Goal: Task Accomplishment & Management: Complete application form

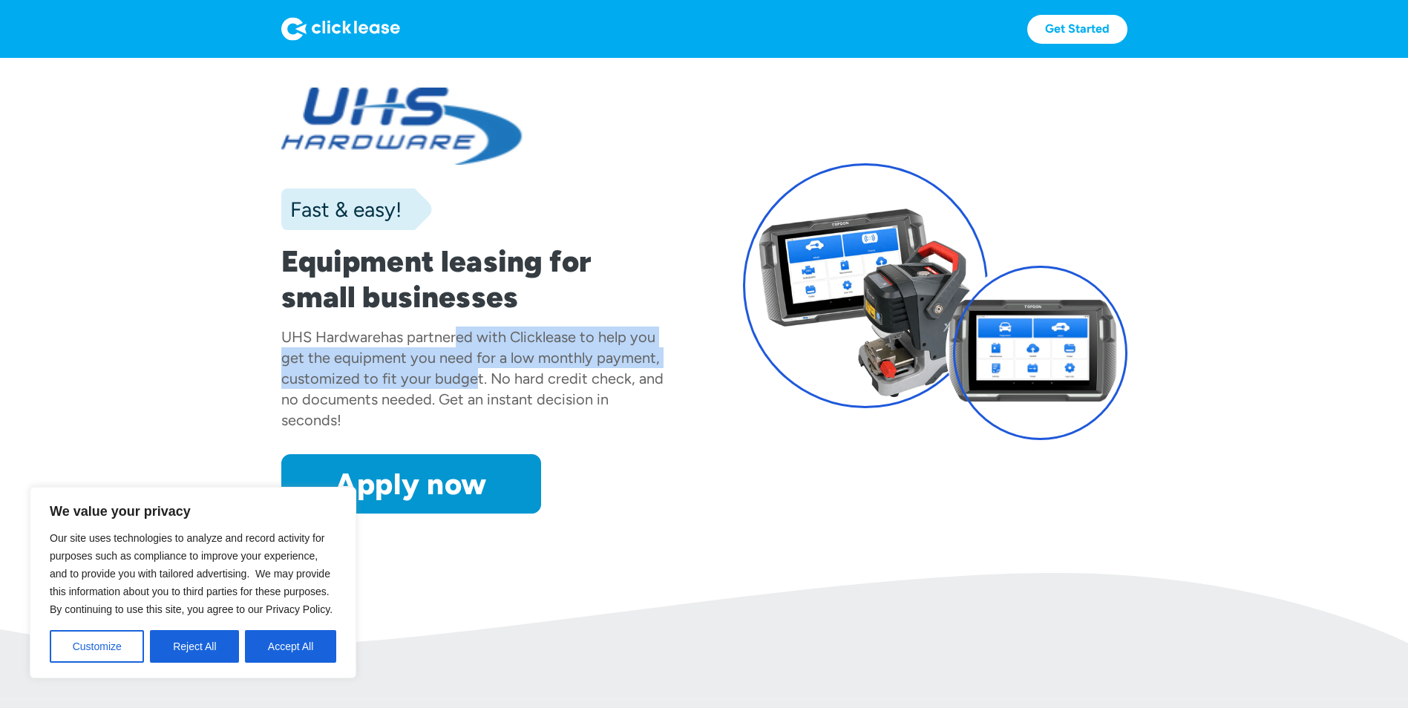
drag, startPoint x: 451, startPoint y: 336, endPoint x: 465, endPoint y: 368, distance: 35.9
click at [465, 368] on div "UHS Hardware has partnered with Clicklease to help you get the equipment you ne…" at bounding box center [473, 379] width 385 height 104
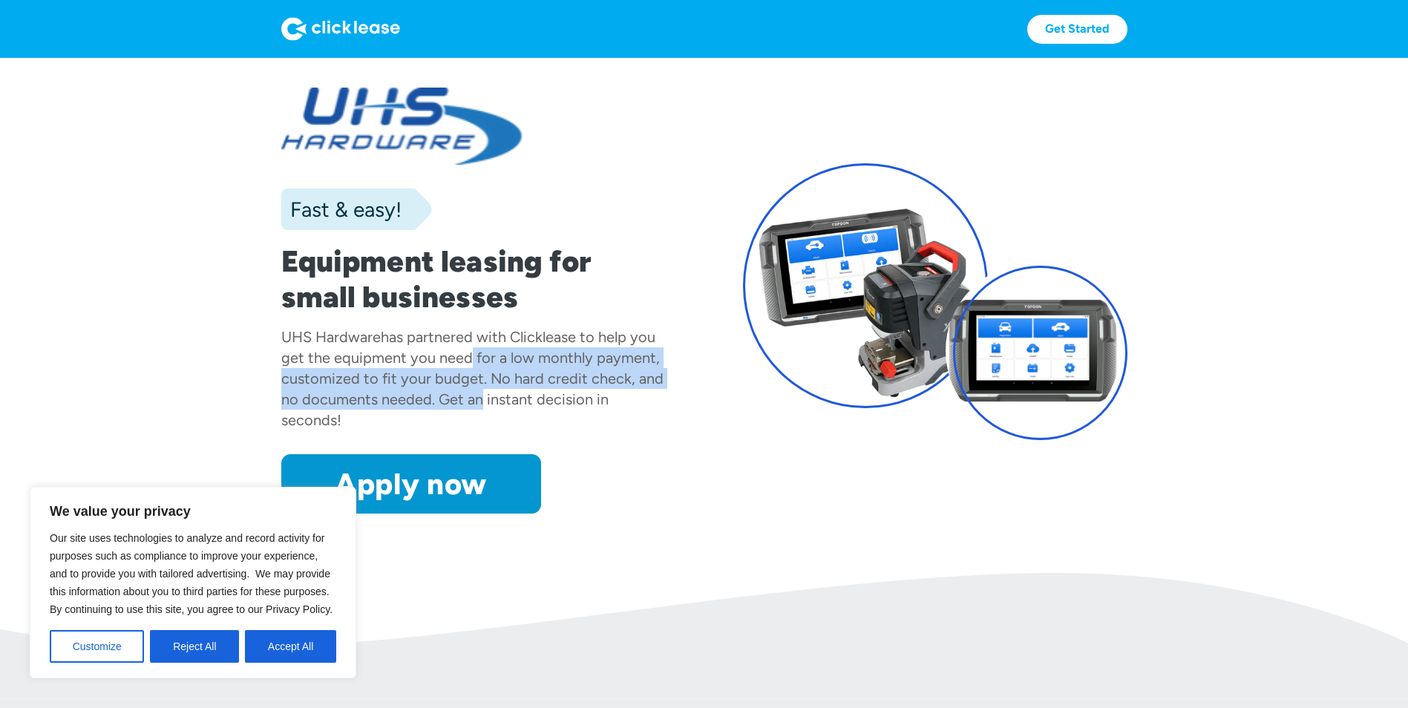
drag, startPoint x: 459, startPoint y: 357, endPoint x: 472, endPoint y: 406, distance: 50.8
click at [472, 406] on div "UHS Hardware has partnered with Clicklease to help you get the equipment you ne…" at bounding box center [473, 379] width 385 height 104
click at [472, 406] on div "has partnered with Clicklease to help you get the equipment you need for a low …" at bounding box center [472, 378] width 382 height 101
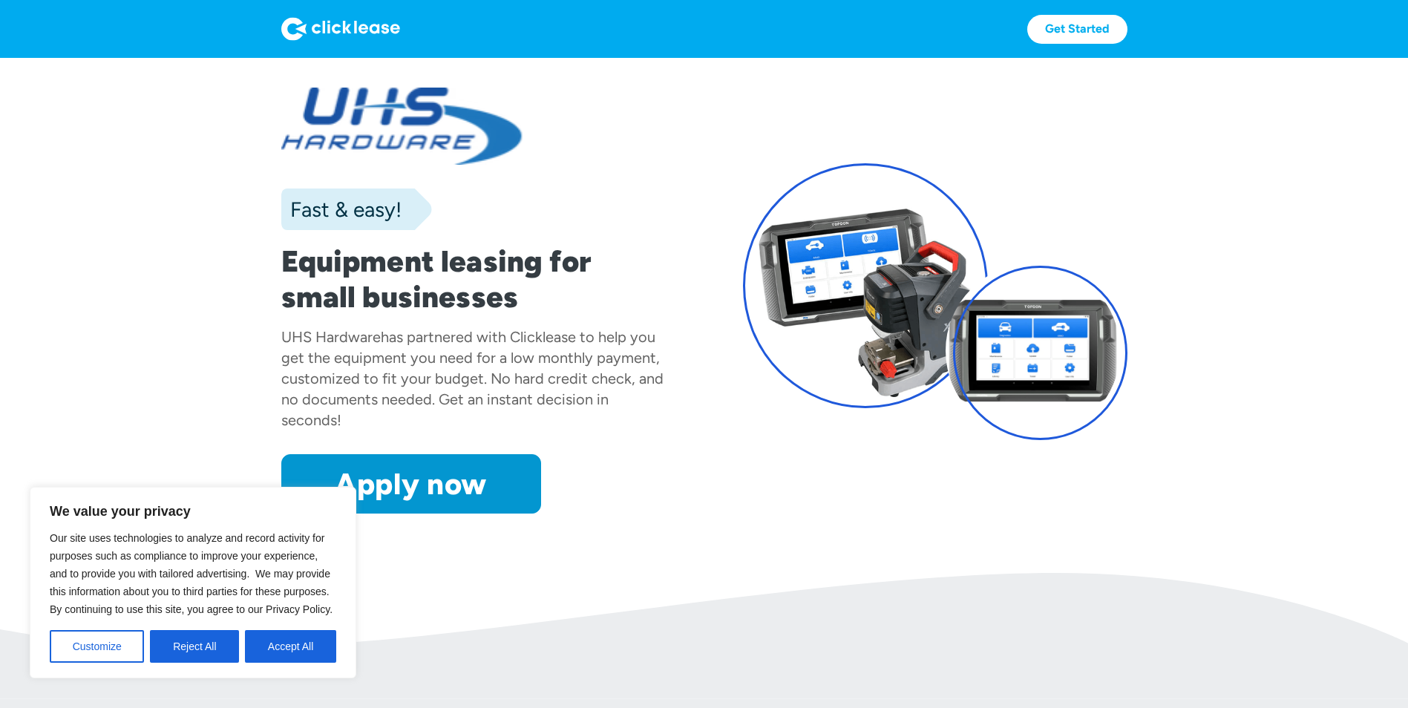
click at [472, 406] on div "has partnered with Clicklease to help you get the equipment you need for a low …" at bounding box center [472, 378] width 382 height 101
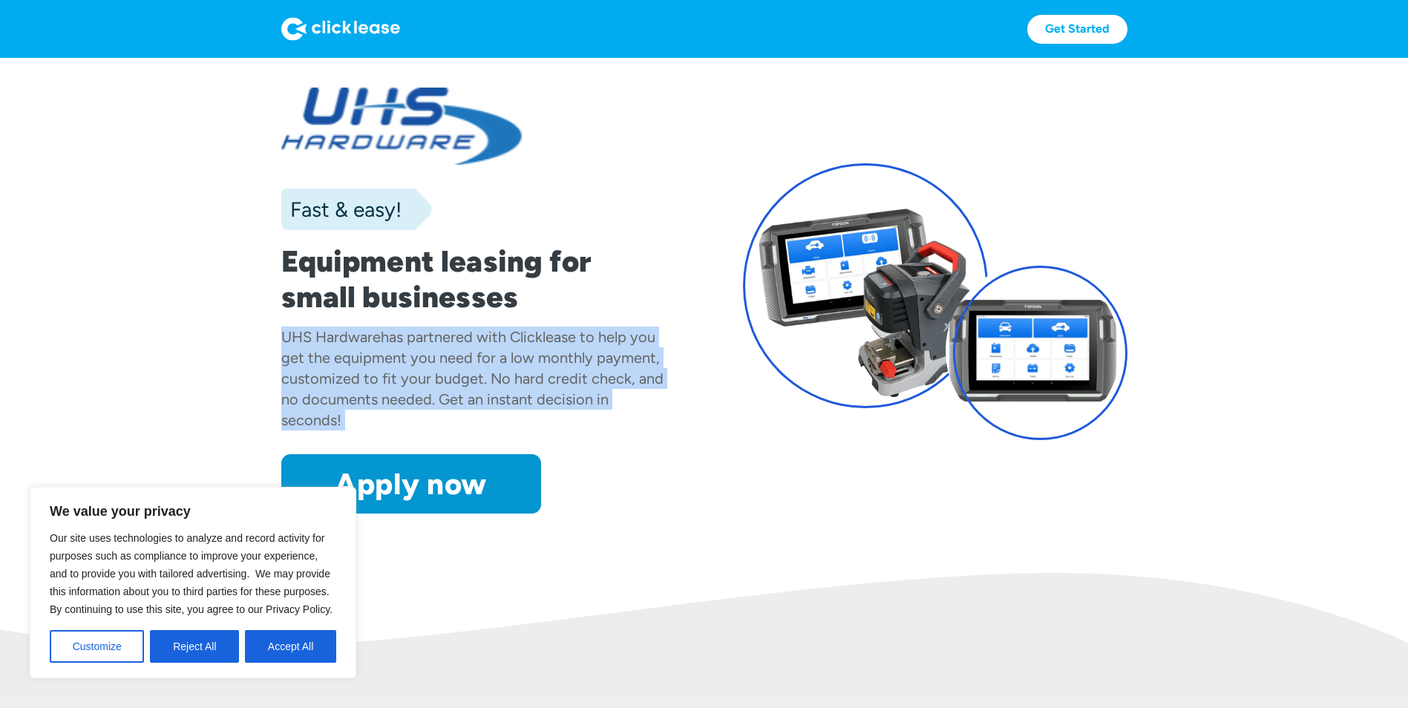
click at [472, 406] on div "has partnered with Clicklease to help you get the equipment you need for a low …" at bounding box center [472, 378] width 382 height 101
click at [474, 397] on div "has partnered with Clicklease to help you get the equipment you need for a low …" at bounding box center [472, 378] width 382 height 101
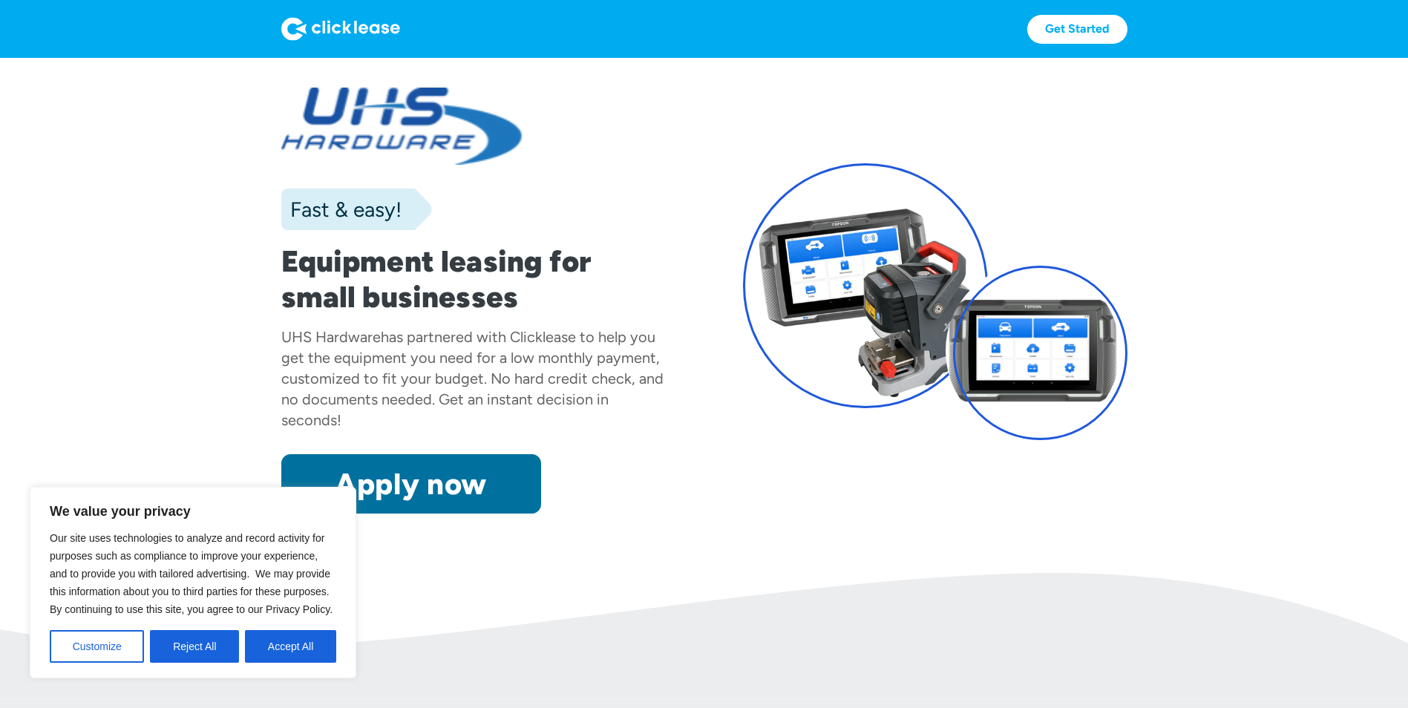
click at [436, 472] on link "Apply now" at bounding box center [411, 483] width 260 height 59
